Goal: Browse casually

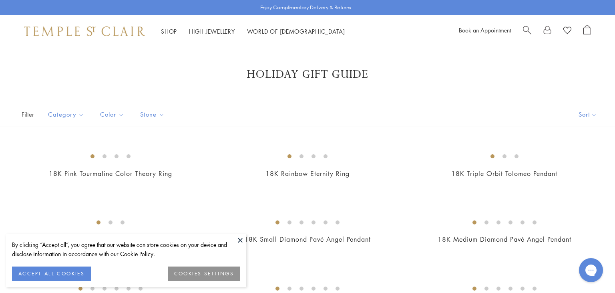
click at [241, 242] on button at bounding box center [240, 240] width 12 height 12
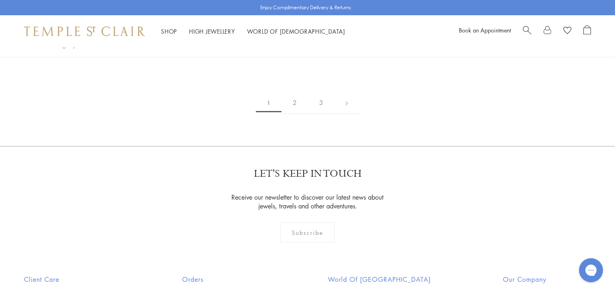
scroll to position [1731, 0]
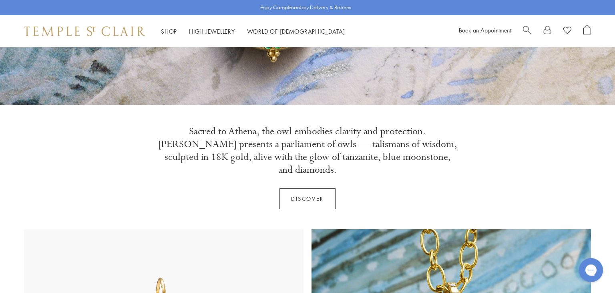
click at [296, 188] on link "Discover" at bounding box center [308, 198] width 56 height 21
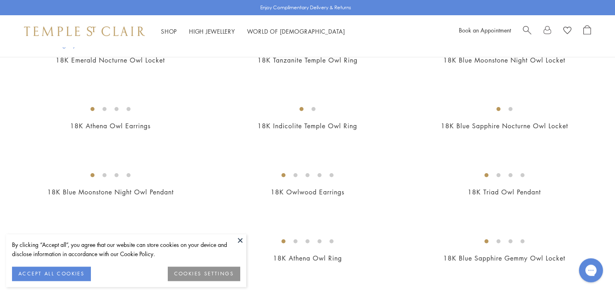
click at [243, 242] on button at bounding box center [240, 240] width 12 height 12
